Goal: Participate in discussion: Engage in conversation with other users on a specific topic

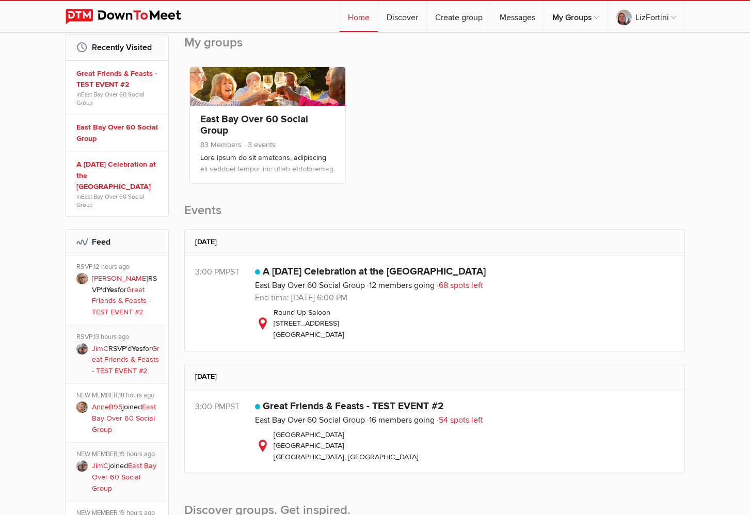
scroll to position [162, 0]
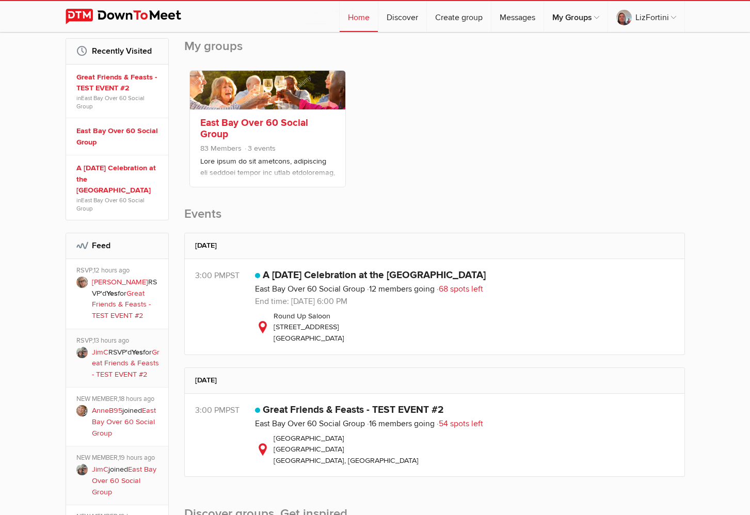
click at [263, 149] on span "3 events" at bounding box center [260, 148] width 32 height 9
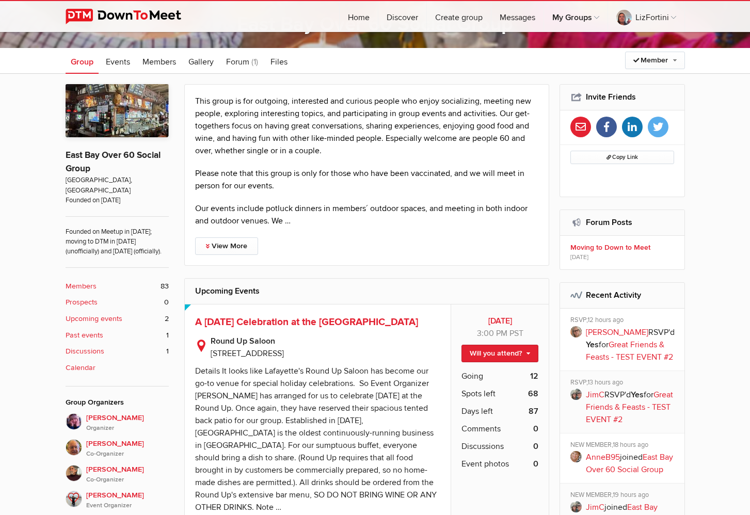
scroll to position [170, 0]
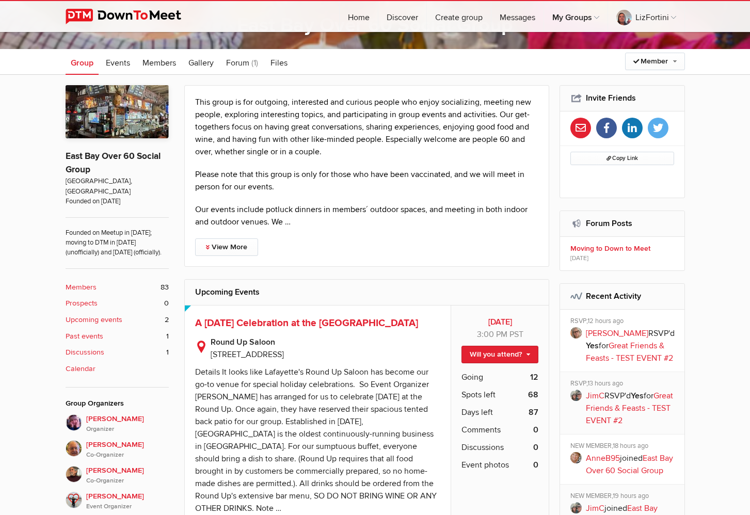
click at [103, 349] on b "Discussions" at bounding box center [85, 352] width 39 height 11
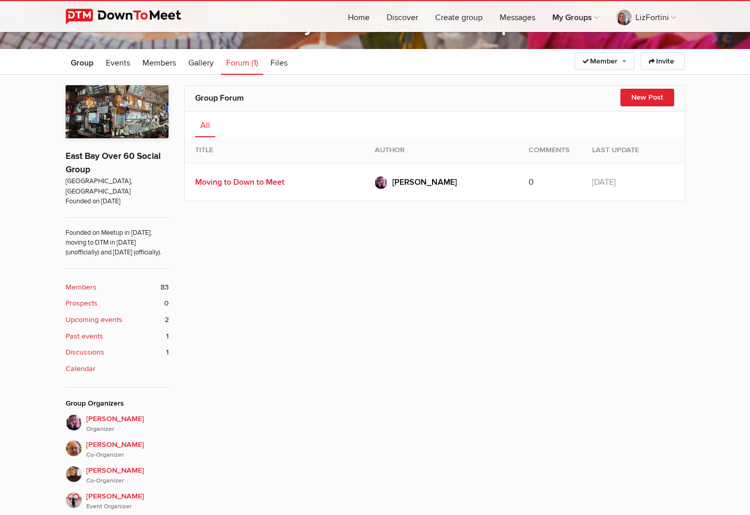
scroll to position [219, 0]
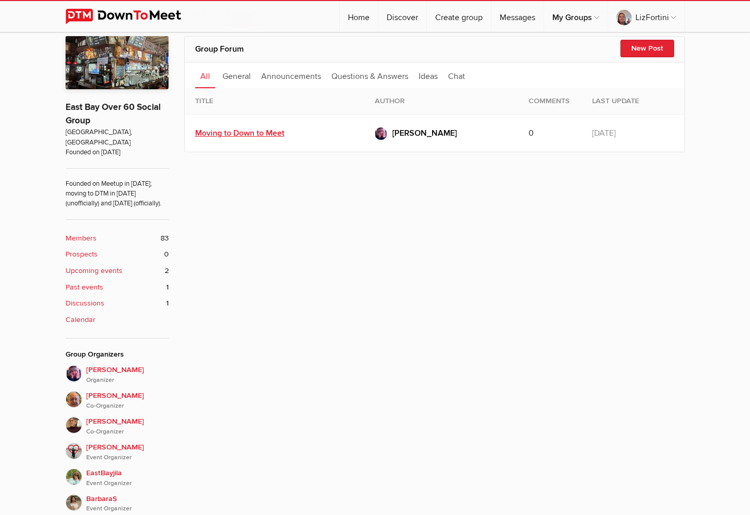
click at [222, 131] on link "Moving to Down to Meet" at bounding box center [239, 133] width 89 height 10
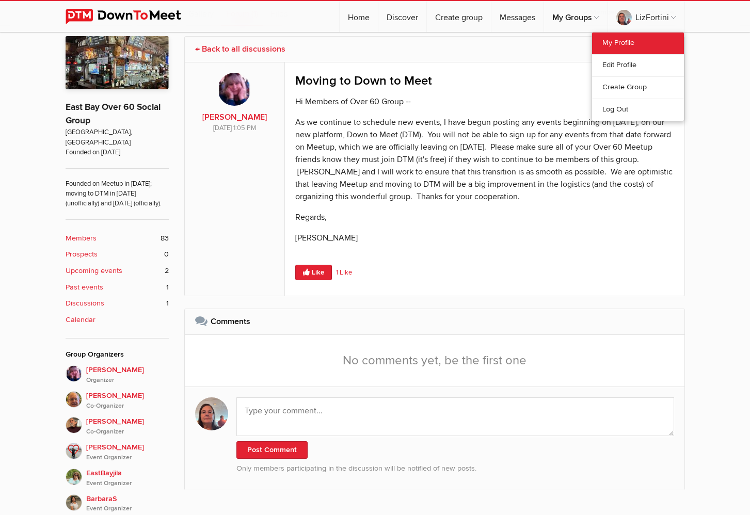
click at [615, 43] on link "My Profile" at bounding box center [638, 44] width 92 height 22
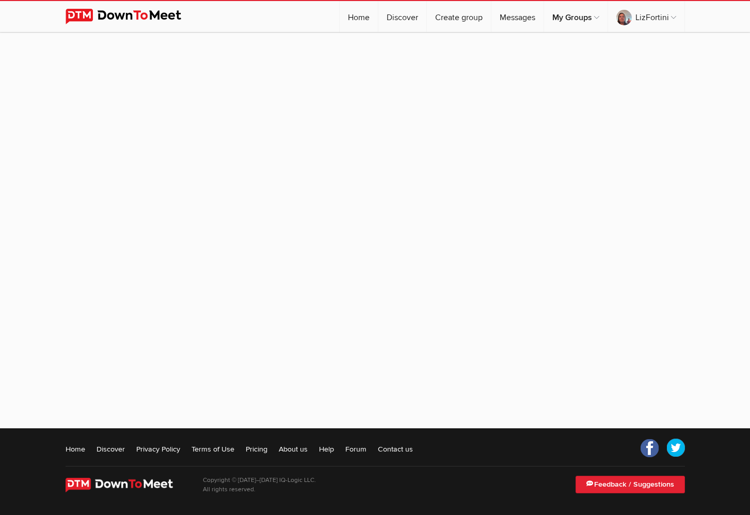
scroll to position [77, 0]
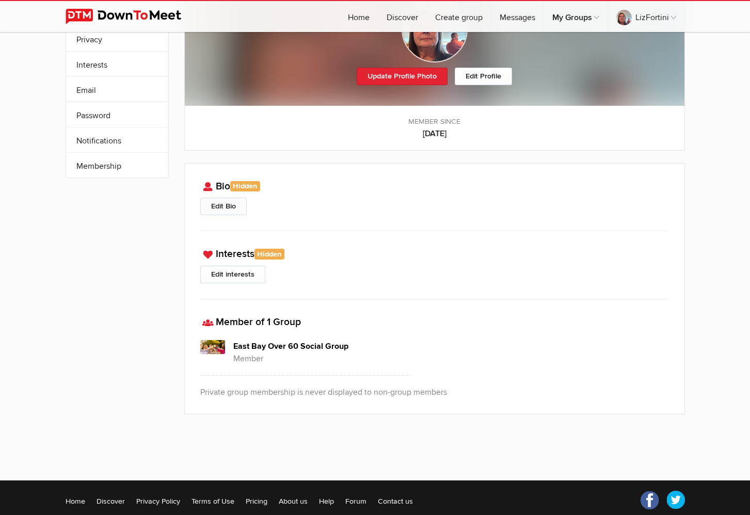
click at [218, 204] on link "Edit Bio" at bounding box center [223, 207] width 46 height 18
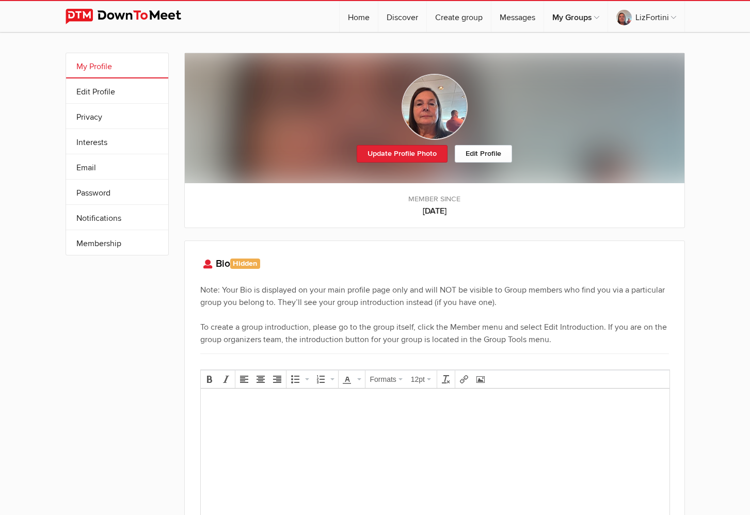
scroll to position [0, 0]
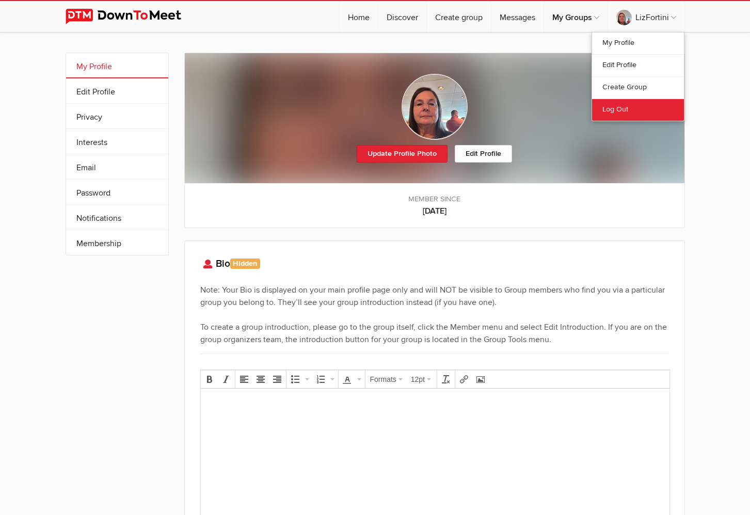
click at [621, 108] on link "Log Out" at bounding box center [638, 110] width 92 height 22
